Goal: Task Accomplishment & Management: Manage account settings

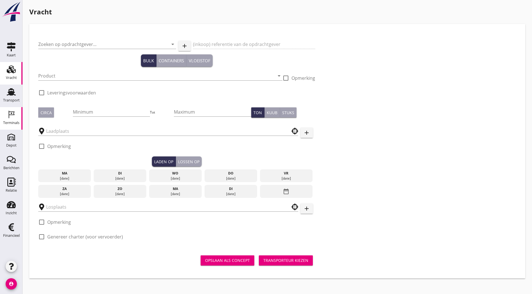
click at [13, 122] on div "Terminals" at bounding box center [11, 123] width 16 height 4
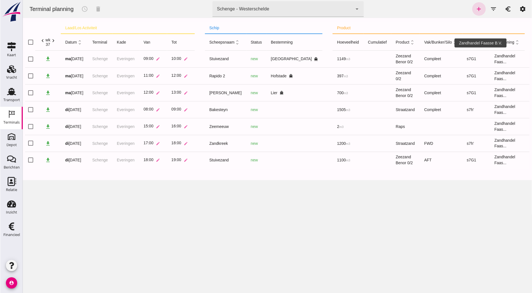
scroll to position [0, 26]
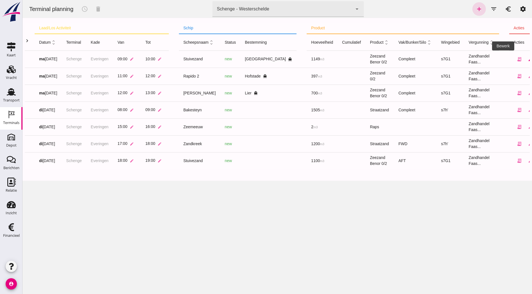
click at [528, 58] on icon "edit" at bounding box center [530, 59] width 5 height 5
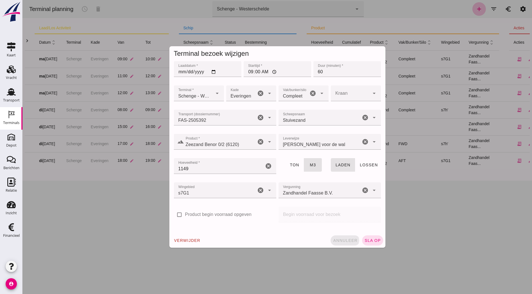
click at [341, 240] on span "annuleer" at bounding box center [345, 240] width 25 height 5
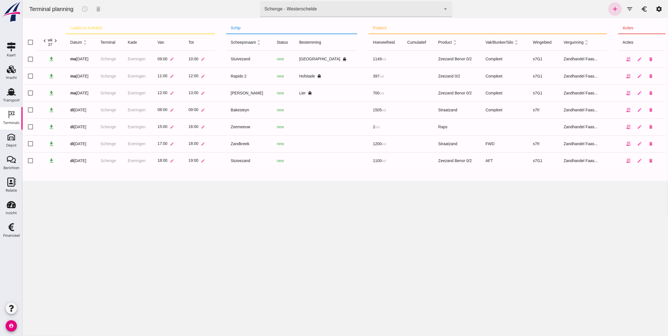
scroll to position [0, 0]
click at [532, 110] on link "edit" at bounding box center [638, 109] width 11 height 11
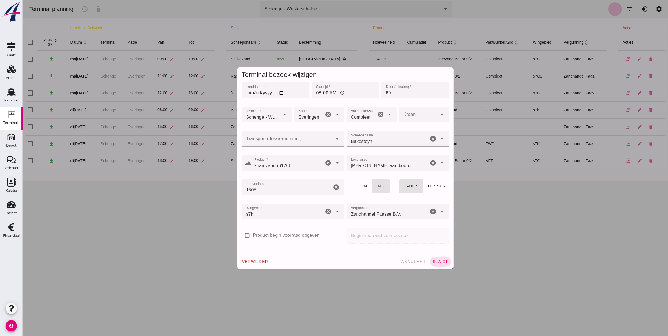
click at [262, 138] on input "Transport (dossiernummer)" at bounding box center [286, 141] width 91 height 7
click at [281, 153] on div "FAS-250 5399" at bounding box center [289, 155] width 93 height 7
type input "FAS-2505399"
click at [439, 260] on span "sla op" at bounding box center [440, 261] width 17 height 5
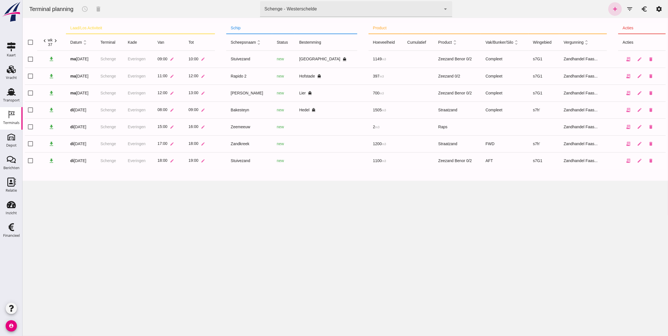
click at [314, 147] on td at bounding box center [325, 143] width 63 height 17
click at [532, 141] on icon "edit" at bounding box center [638, 143] width 5 height 5
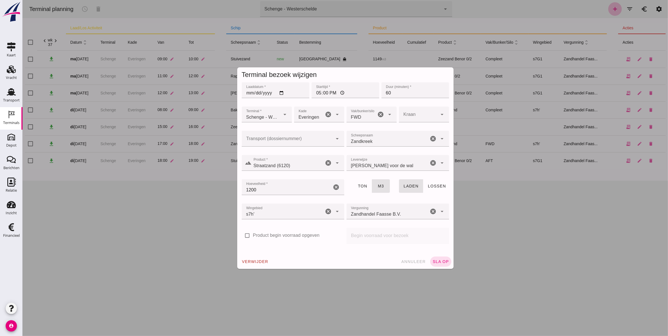
click at [303, 134] on div at bounding box center [286, 139] width 91 height 16
click at [292, 155] on div "FAS-250 5401" at bounding box center [289, 155] width 93 height 7
type input "FAS-2505401"
click at [406, 261] on span "annuleer" at bounding box center [412, 261] width 25 height 5
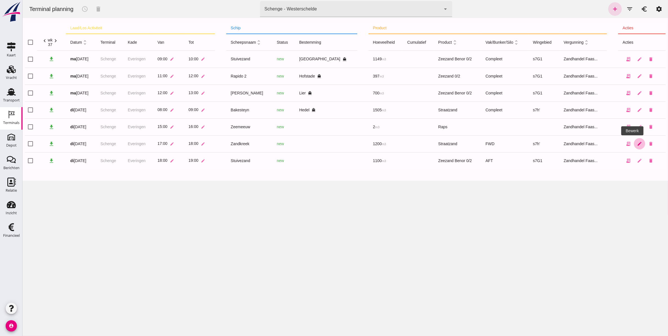
click at [532, 145] on icon "edit" at bounding box center [638, 143] width 5 height 5
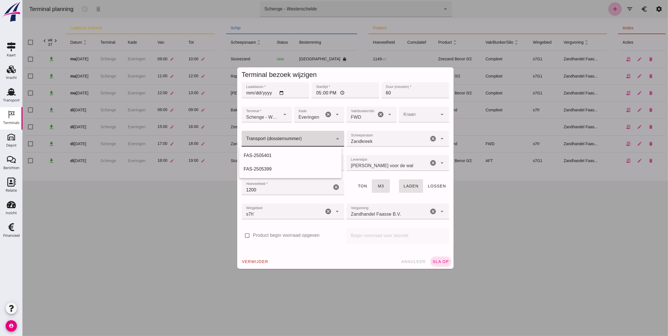
click at [296, 145] on div at bounding box center [286, 139] width 91 height 16
click at [368, 255] on div "verwijder annuleer sla op" at bounding box center [345, 261] width 216 height 15
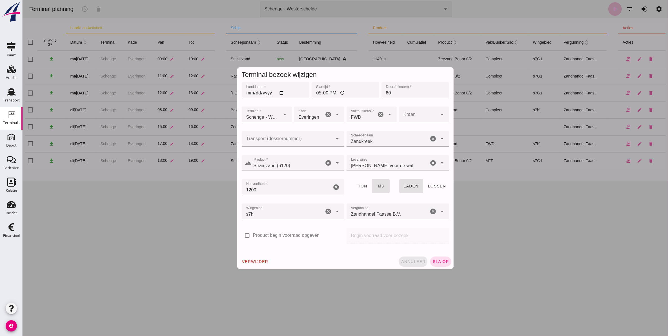
click at [414, 261] on span "annuleer" at bounding box center [412, 261] width 25 height 5
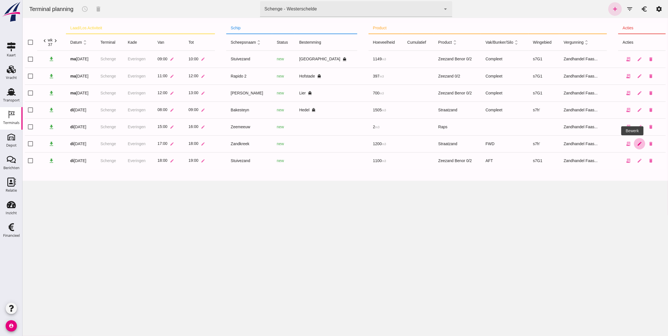
click at [532, 147] on link "edit" at bounding box center [638, 143] width 11 height 11
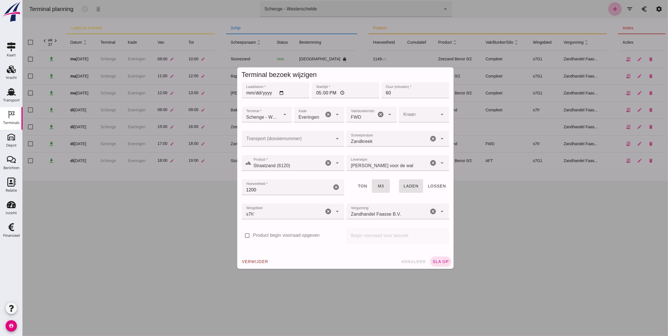
click at [272, 135] on div at bounding box center [286, 139] width 91 height 16
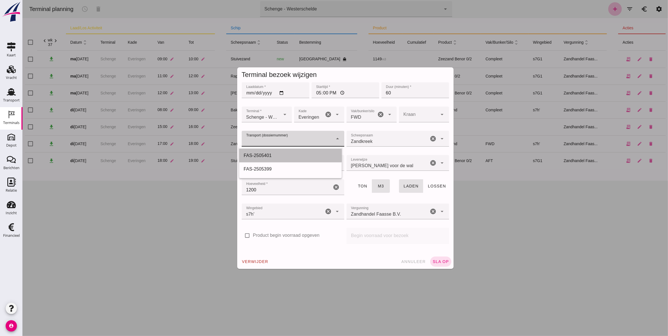
click at [281, 155] on div "FAS-2505401" at bounding box center [289, 155] width 93 height 7
type input "FAS-2505401"
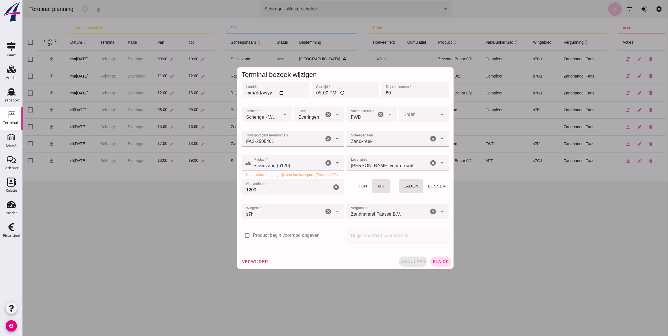
click at [410, 260] on span "annuleer" at bounding box center [412, 261] width 25 height 5
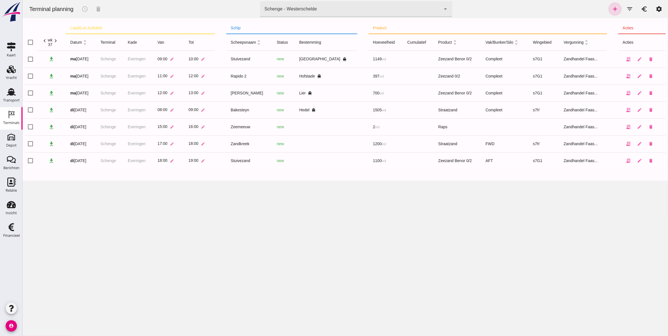
drag, startPoint x: 17, startPoint y: 91, endPoint x: 22, endPoint y: 91, distance: 4.5
click at [17, 91] on div "Transport" at bounding box center [12, 91] width 14 height 9
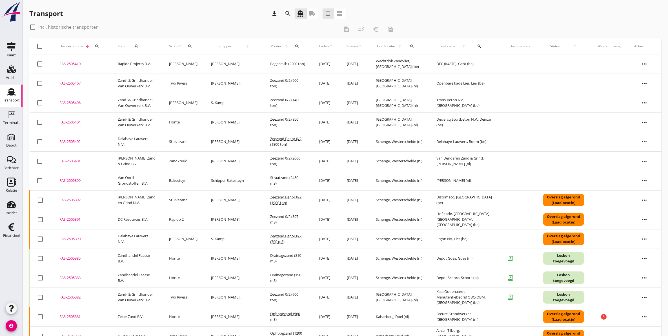
click at [71, 158] on div "FAS-2505401" at bounding box center [81, 161] width 45 height 6
click at [10, 119] on div "Terminals" at bounding box center [11, 123] width 16 height 8
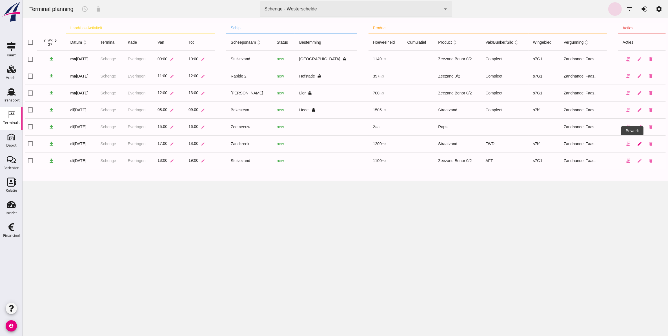
click at [532, 144] on icon "edit" at bounding box center [638, 143] width 5 height 5
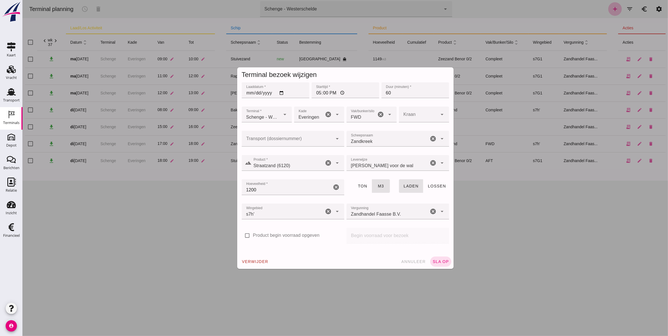
type input "Straatzand (6120)"
click at [293, 160] on div "Straatzand ([GEOGRAPHIC_DATA] (6120)" at bounding box center [287, 163] width 72 height 16
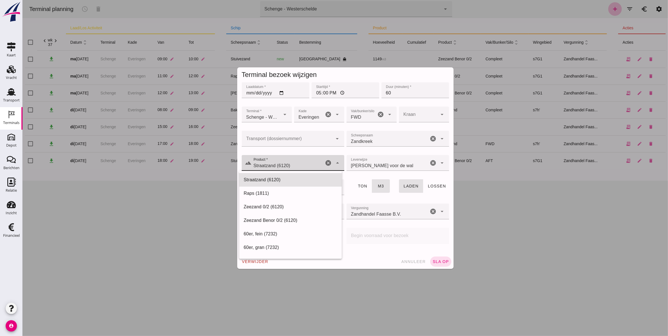
click at [293, 160] on div "Straatzand ([GEOGRAPHIC_DATA] (6120)" at bounding box center [287, 163] width 72 height 16
click at [432, 193] on div "laden lossen" at bounding box center [423, 190] width 52 height 24
click at [296, 162] on input "Straatzand (6120)" at bounding box center [287, 165] width 72 height 7
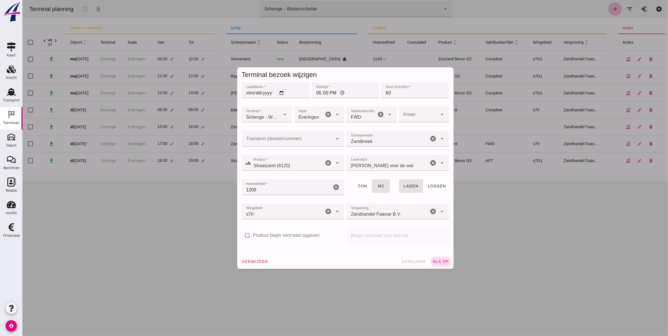
click at [328, 142] on input "Transport (dossiernummer)" at bounding box center [286, 141] width 91 height 7
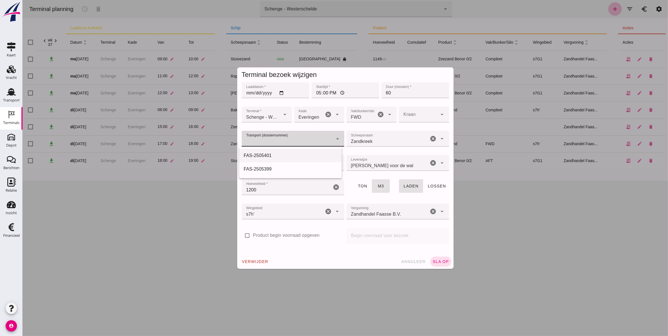
click at [308, 154] on div "FAS-2505401" at bounding box center [289, 155] width 93 height 7
type input "FAS-2505401"
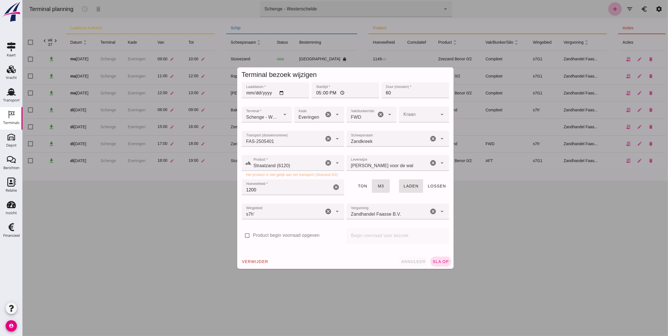
click at [417, 262] on span "annuleer" at bounding box center [412, 261] width 25 height 5
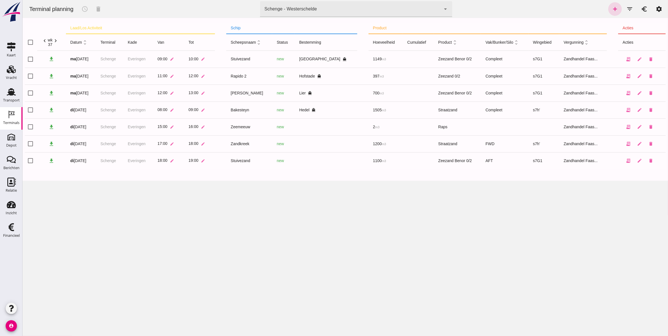
click at [309, 236] on div "Terminal planning schedule delete terminal Schenge - Westerschelde 9c876888-926…" at bounding box center [344, 168] width 645 height 336
click at [532, 159] on icon "edit" at bounding box center [638, 160] width 5 height 5
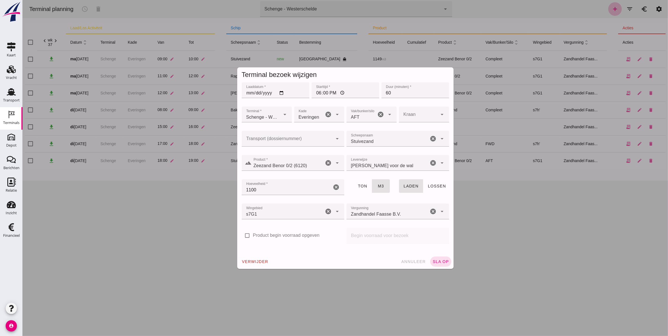
click at [274, 134] on div at bounding box center [286, 139] width 91 height 16
click at [279, 153] on div "FAS-2505402" at bounding box center [289, 155] width 93 height 7
type input "FAS-2505402"
click at [438, 262] on span "sla op" at bounding box center [440, 261] width 17 height 5
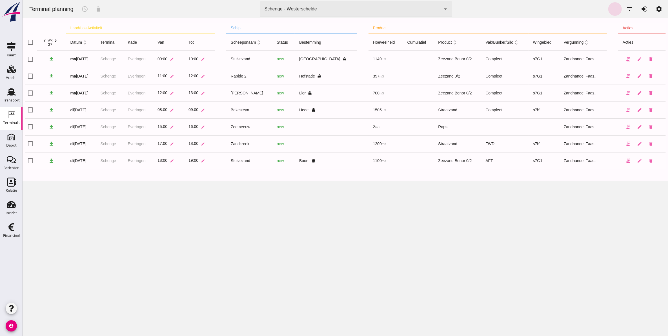
click at [532, 254] on div "Terminal planning schedule delete terminal Schenge - Westerschelde 9c876888-926…" at bounding box center [344, 168] width 645 height 336
click at [10, 97] on div "Transport" at bounding box center [11, 100] width 17 height 8
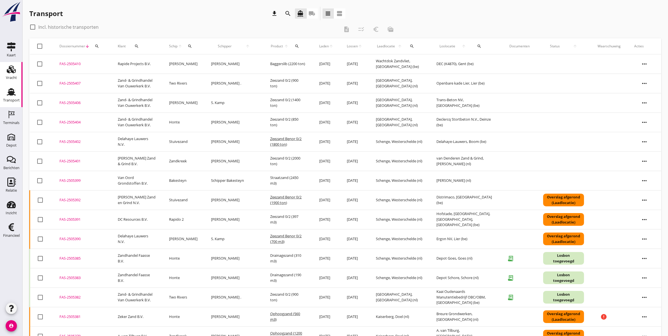
click at [8, 68] on icon "Vracht" at bounding box center [11, 69] width 9 height 9
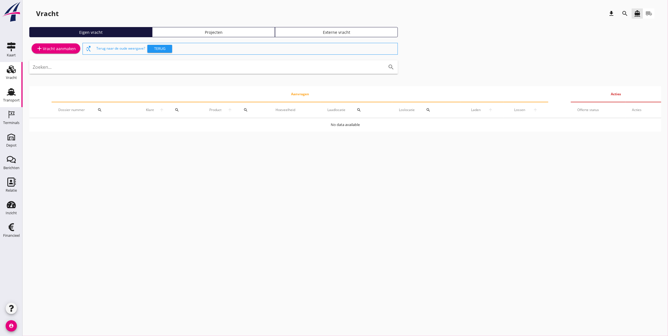
click at [17, 91] on div "Transport" at bounding box center [12, 91] width 14 height 9
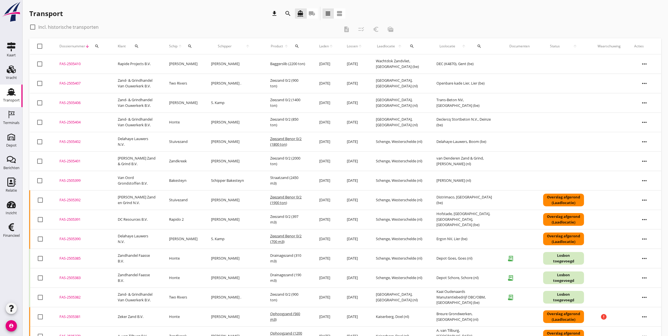
click at [75, 159] on div "FAS-2505401" at bounding box center [81, 161] width 45 height 6
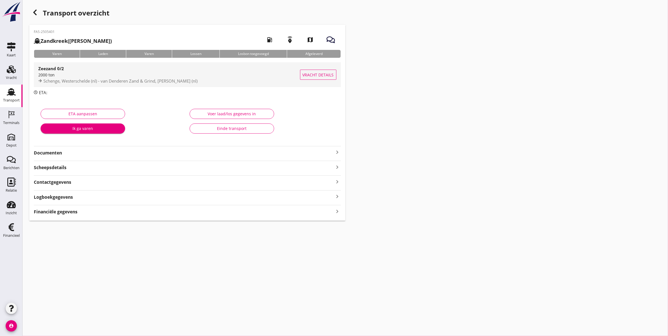
click at [55, 75] on div "2000 ton" at bounding box center [169, 75] width 262 height 6
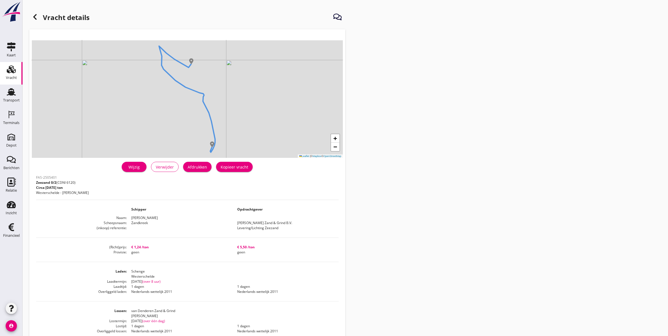
click at [131, 169] on div "Wijzig" at bounding box center [134, 167] width 16 height 6
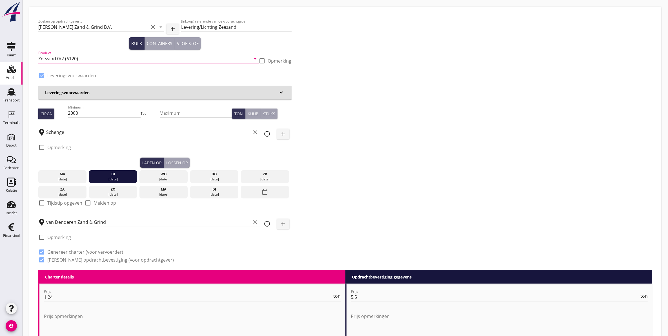
click at [106, 60] on input "Zeezand 0/2 (6120)" at bounding box center [144, 58] width 213 height 9
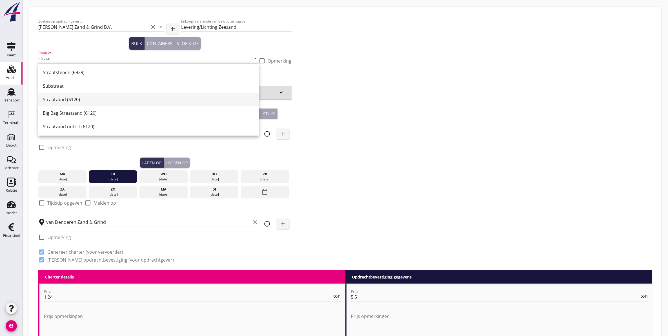
click at [96, 101] on div "Straatzand (6120)" at bounding box center [148, 99] width 211 height 7
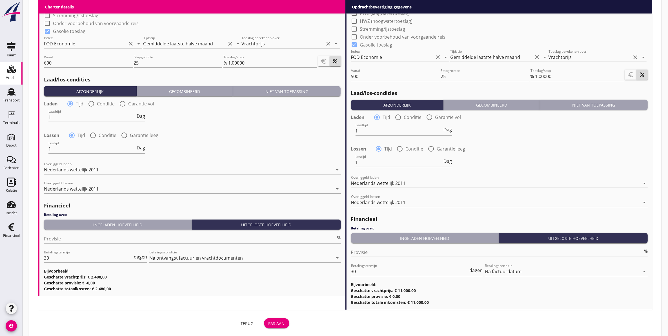
scroll to position [546, 0]
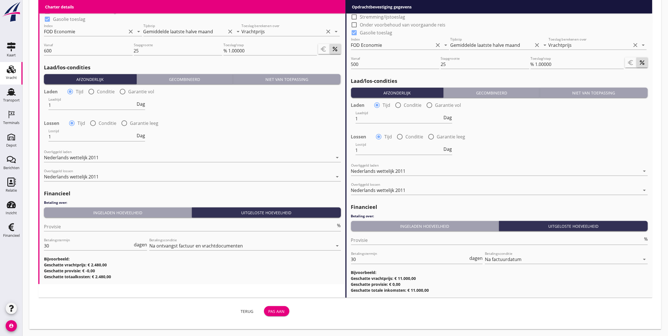
type input "Straatzand (6120)"
click at [274, 293] on div "Terug Pas aan" at bounding box center [164, 311] width 253 height 14
click at [275, 293] on div "Pas aan" at bounding box center [276, 311] width 16 height 6
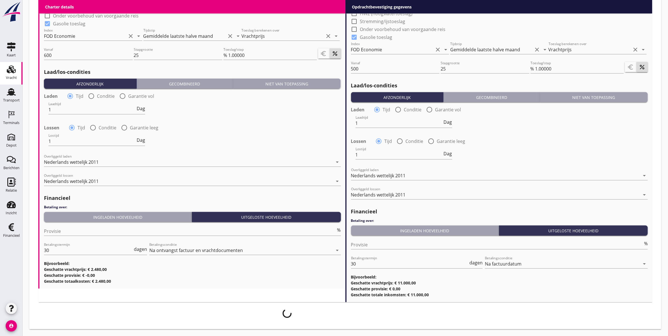
scroll to position [542, 0]
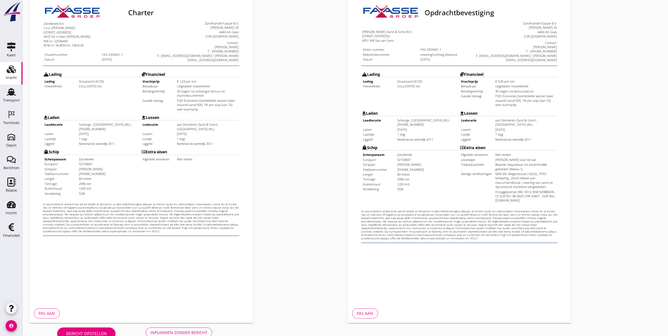
scroll to position [81, 0]
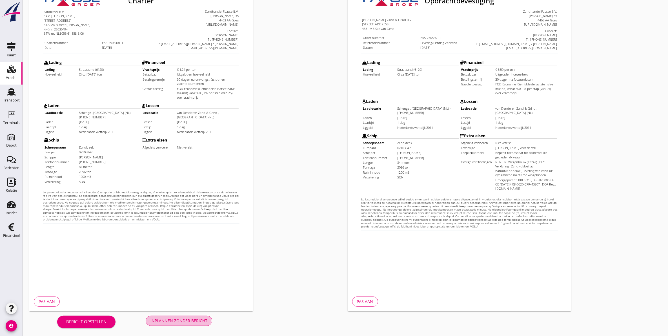
click at [197, 293] on div "Inplannen zonder bericht" at bounding box center [178, 320] width 57 height 6
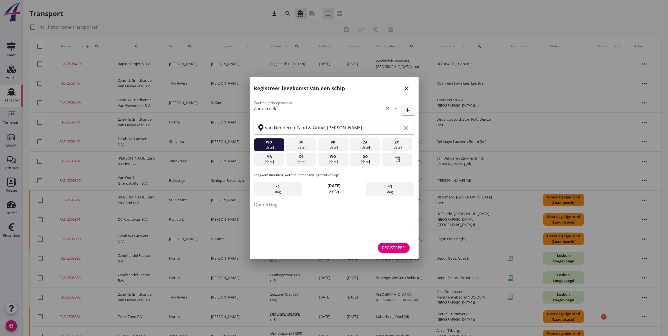
click at [404, 88] on icon "close" at bounding box center [406, 88] width 7 height 7
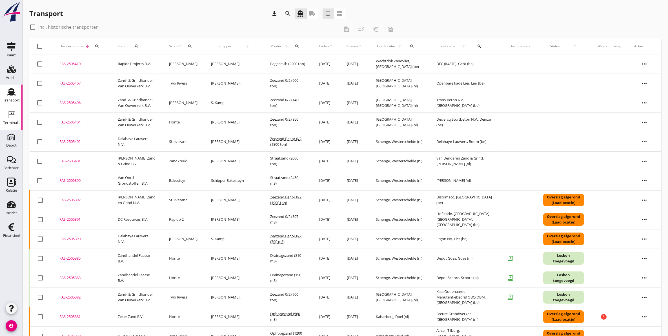
click at [10, 119] on div "Terminals" at bounding box center [11, 123] width 16 height 8
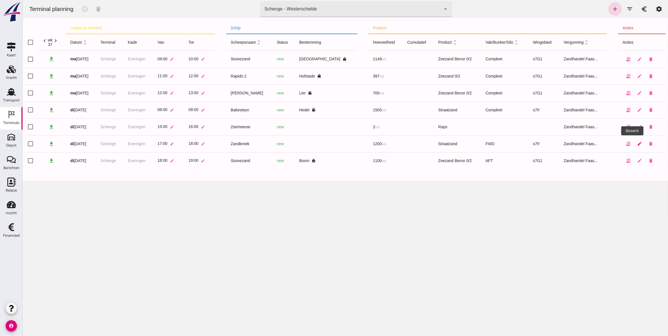
click at [532, 144] on icon "edit" at bounding box center [638, 143] width 5 height 5
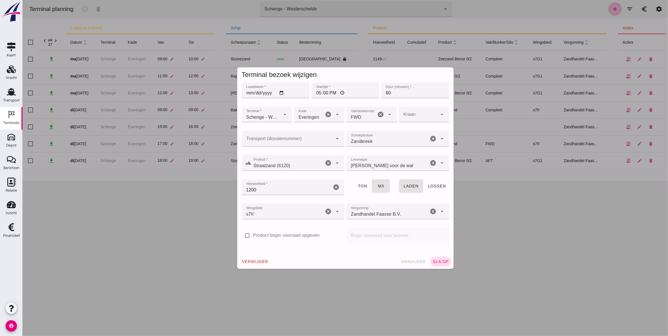
click at [306, 139] on input "Transport (dossiernummer)" at bounding box center [286, 141] width 91 height 7
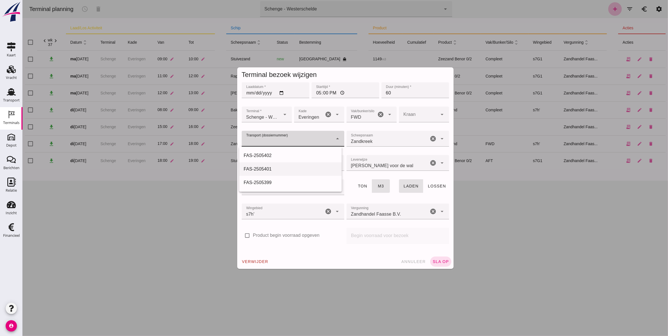
click at [298, 168] on div "FAS-2505401" at bounding box center [289, 169] width 93 height 7
type input "FAS-2505401"
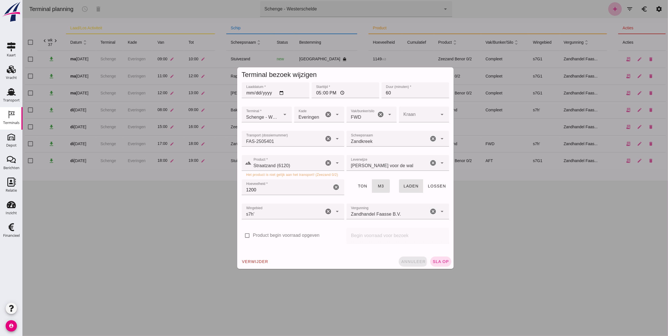
click at [420, 264] on button "annuleer" at bounding box center [412, 261] width 29 height 10
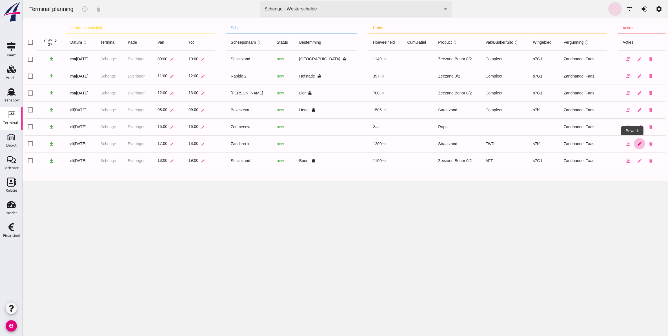
click at [532, 146] on icon "edit" at bounding box center [638, 143] width 5 height 5
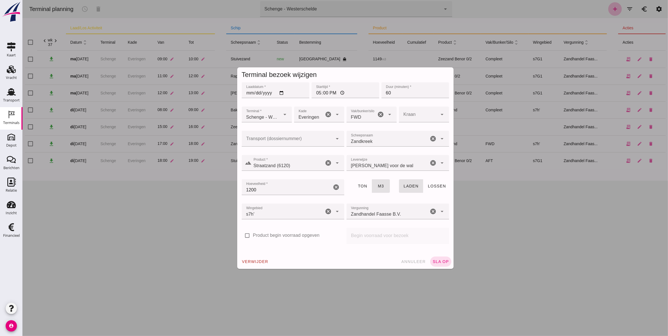
click at [293, 143] on input "Transport (dossiernummer)" at bounding box center [286, 141] width 91 height 7
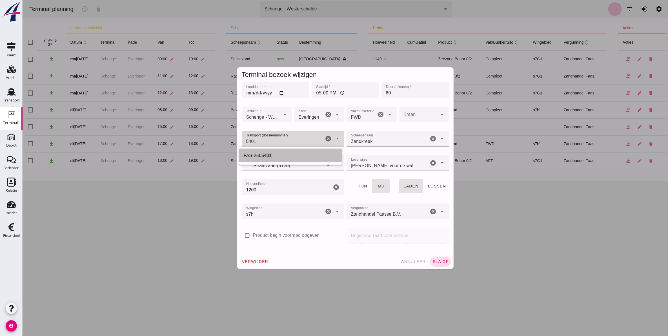
click at [269, 158] on span "5401" at bounding box center [266, 155] width 10 height 5
type input "FAS-2505401"
click at [435, 260] on span "sla op" at bounding box center [440, 261] width 17 height 5
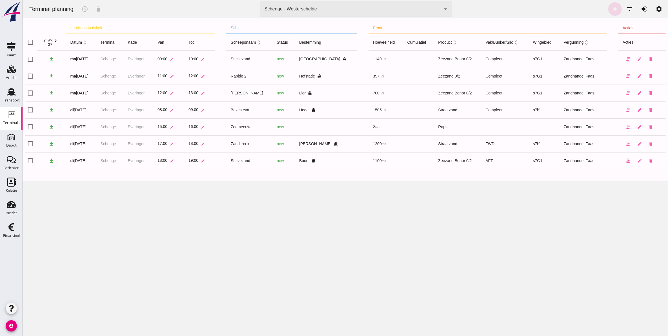
click at [324, 233] on div "Terminal planning schedule delete terminal Schenge - Westerschelde 9c876888-926…" at bounding box center [344, 168] width 645 height 336
click at [532, 126] on icon "edit" at bounding box center [638, 126] width 5 height 5
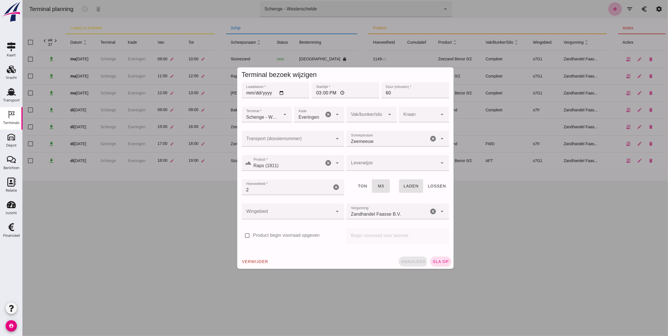
click at [419, 261] on span "annuleer" at bounding box center [412, 261] width 25 height 5
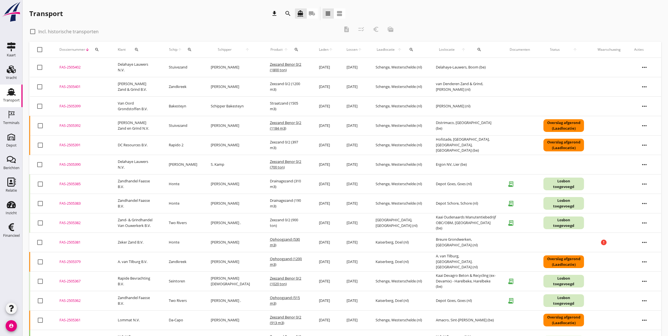
click at [98, 48] on icon "search" at bounding box center [97, 49] width 5 height 5
click at [108, 62] on input "Zoeken op dossiernummer..." at bounding box center [123, 65] width 59 height 9
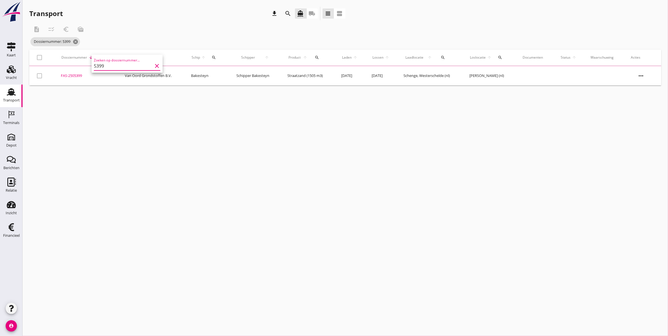
type input "5399"
click at [75, 76] on div "FAS-2505399" at bounding box center [86, 76] width 50 height 6
drag, startPoint x: 102, startPoint y: 57, endPoint x: 98, endPoint y: 57, distance: 3.9
click at [102, 57] on icon "search" at bounding box center [102, 57] width 5 height 5
click at [109, 68] on div "Zoeken op dossiernummer..." at bounding box center [130, 72] width 66 height 12
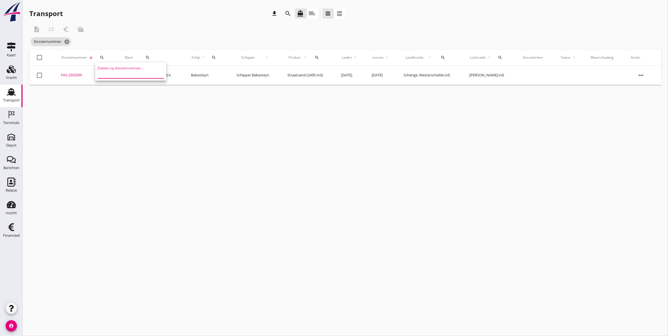
click at [111, 73] on input "Zoeken op dossiernummer..." at bounding box center [126, 73] width 59 height 9
type input "5401"
click at [64, 74] on div "FAS-2505401" at bounding box center [81, 75] width 45 height 6
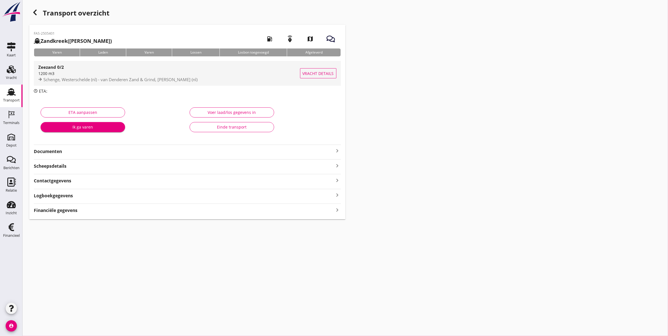
click at [52, 68] on strong "Zeezand 0/2" at bounding box center [51, 67] width 26 height 6
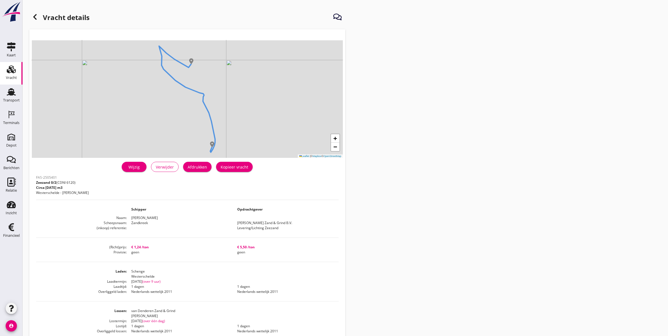
click at [134, 160] on div "Wijzig Verwijder Afdrukken Kopieer vracht" at bounding box center [187, 167] width 302 height 14
click at [134, 168] on div "Wijzig" at bounding box center [134, 167] width 16 height 6
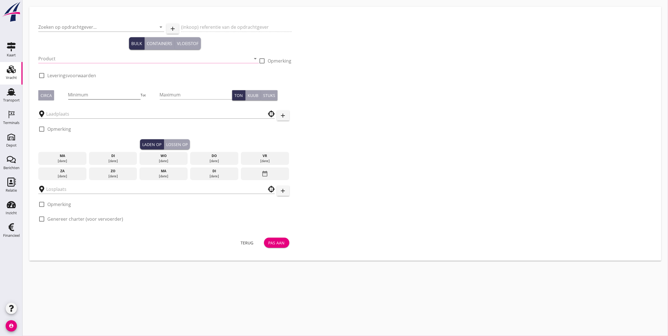
type input "[PERSON_NAME] Zand & Grind B.V."
type input "Levering/Lichting Zeezand"
type input "Zeezand 0/2 (6120)"
type input "1200"
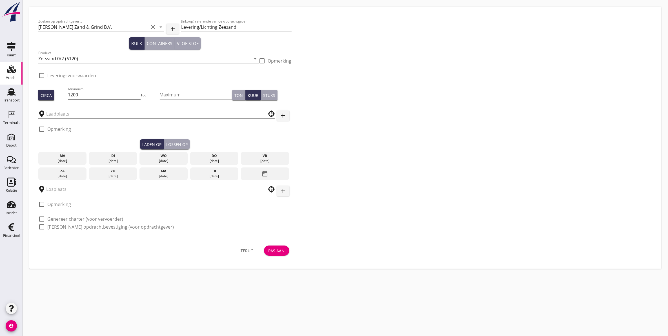
checkbox input "true"
type input "Schenge"
type input "van Denderen Zand & Grind"
checkbox input "true"
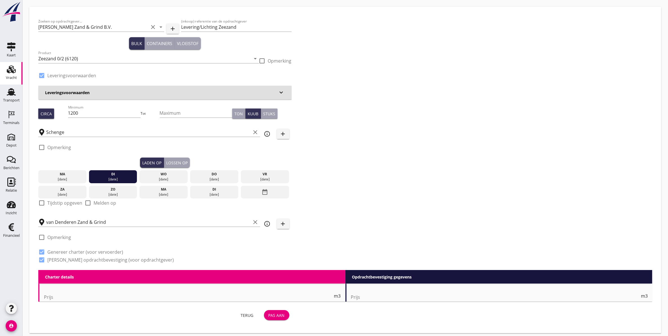
type input "1.24"
checkbox input "false"
radio input "false"
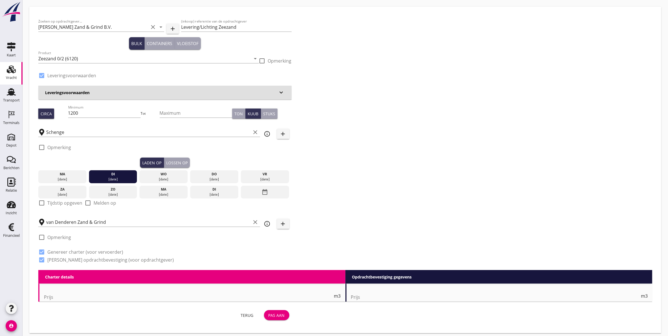
checkbox input "true"
type input "1"
type input "5.5"
checkbox input "false"
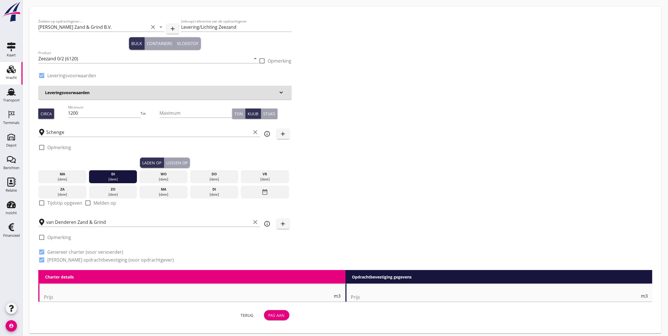
radio input "false"
checkbox input "true"
type input "1"
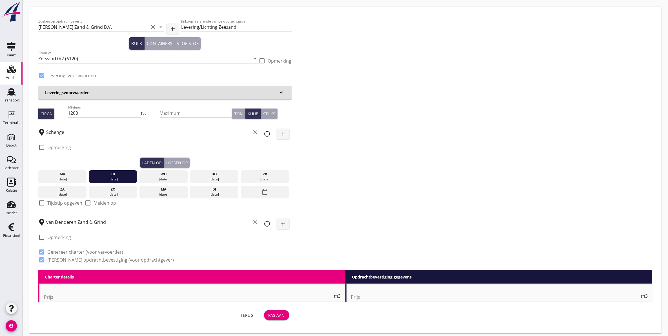
type input "1"
click at [100, 113] on div "Zoeken op opdrachtgever... Van Denderen Zand & Grind B.V. clear arrow_drop_down…" at bounding box center [165, 143] width 258 height 254
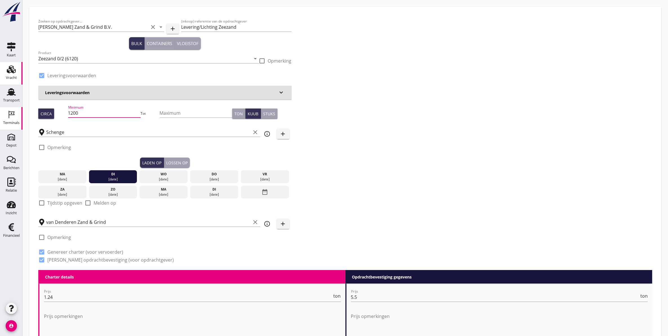
drag, startPoint x: 100, startPoint y: 113, endPoint x: 18, endPoint y: 116, distance: 82.3
type input "2000"
click at [238, 115] on div "Ton" at bounding box center [238, 114] width 8 height 6
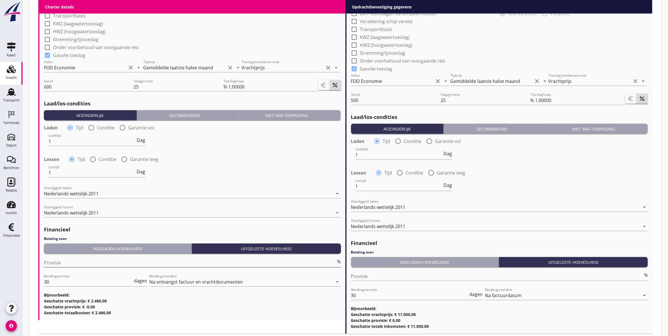
scroll to position [546, 0]
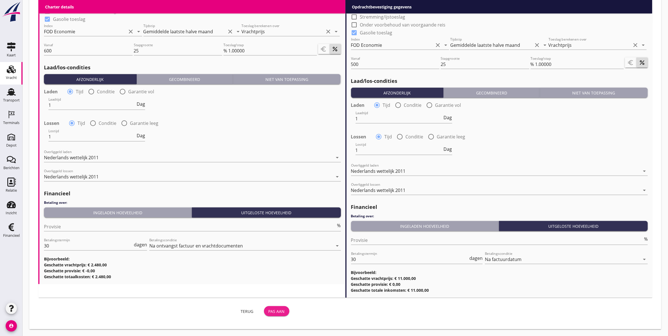
click at [274, 310] on div "Pas aan" at bounding box center [276, 311] width 16 height 6
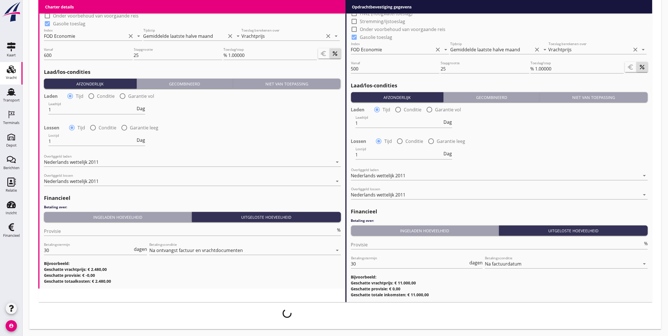
scroll to position [542, 0]
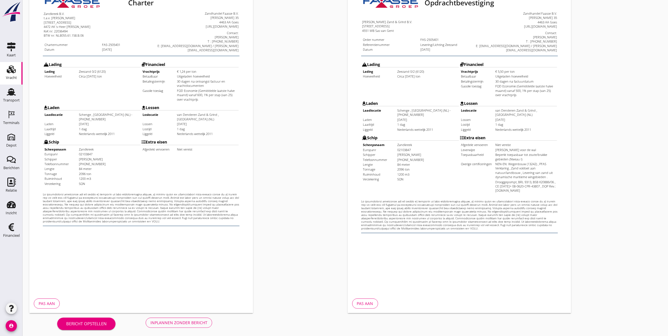
scroll to position [81, 0]
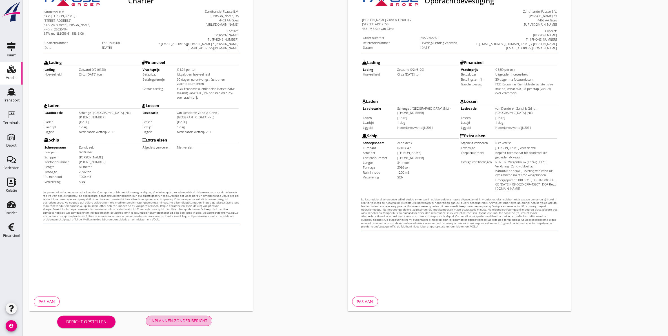
click at [202, 322] on div "Inplannen zonder bericht" at bounding box center [178, 320] width 57 height 6
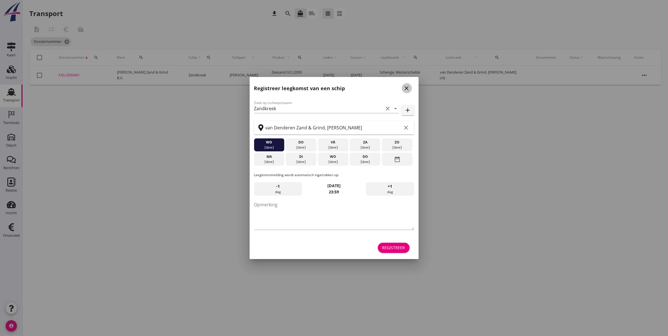
click at [406, 88] on icon "close" at bounding box center [406, 88] width 7 height 7
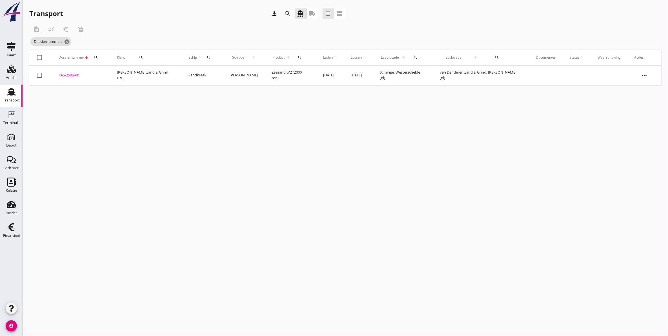
click at [13, 95] on use at bounding box center [11, 91] width 9 height 7
click at [77, 40] on icon "cancel" at bounding box center [76, 42] width 6 height 6
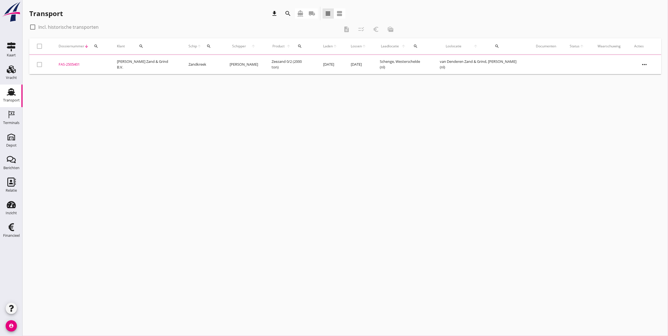
click at [99, 50] on button "search" at bounding box center [96, 46] width 10 height 10
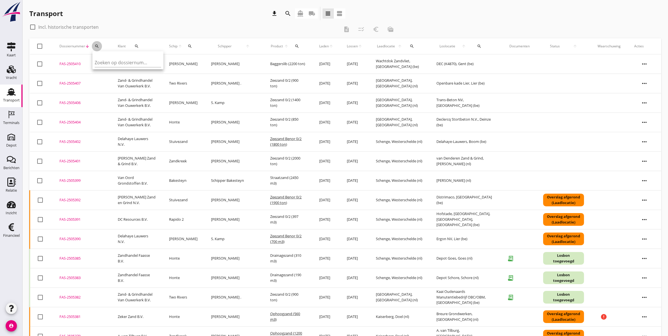
click at [99, 46] on div "search" at bounding box center [97, 46] width 10 height 5
click at [99, 47] on icon "search" at bounding box center [97, 46] width 5 height 5
click at [107, 59] on input "Zoeken op dossiernummer..." at bounding box center [123, 62] width 59 height 9
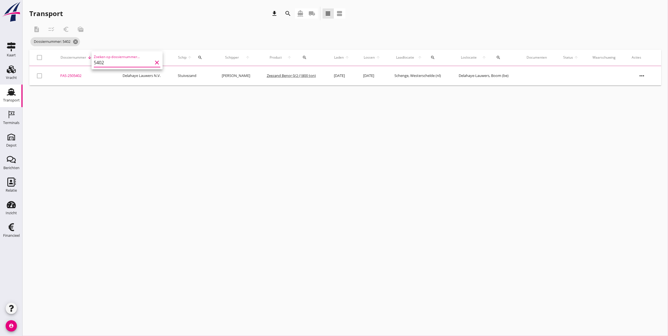
type input "5402"
click at [77, 77] on div "FAS-2505402" at bounding box center [84, 76] width 49 height 6
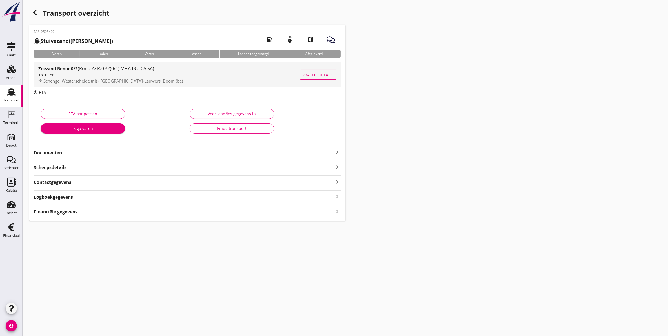
click at [80, 71] on span "(Rond Zz Rz 0/2(0/1) MF A f3 a CA SA)" at bounding box center [116, 68] width 76 height 6
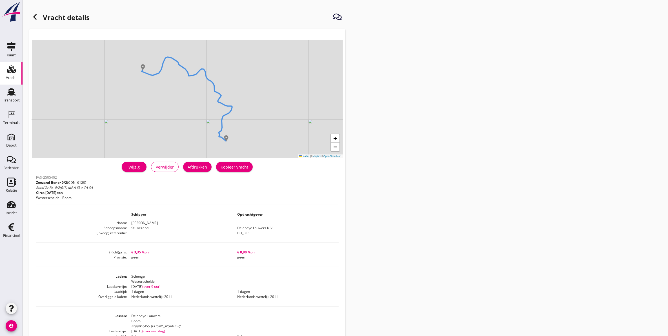
click at [7, 68] on icon "Vracht" at bounding box center [11, 69] width 9 height 9
